Goal: Check status: Check status

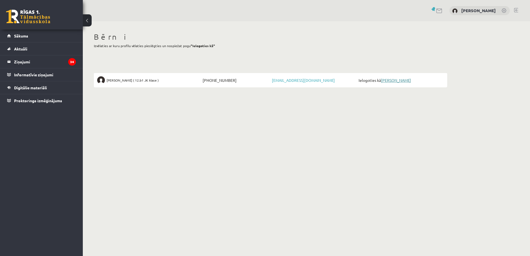
click at [391, 80] on link "[PERSON_NAME]" at bounding box center [396, 80] width 30 height 5
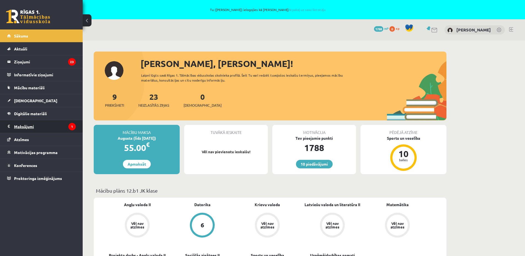
click at [31, 126] on legend "Maksājumi 1" at bounding box center [45, 126] width 62 height 13
